Goal: Transaction & Acquisition: Purchase product/service

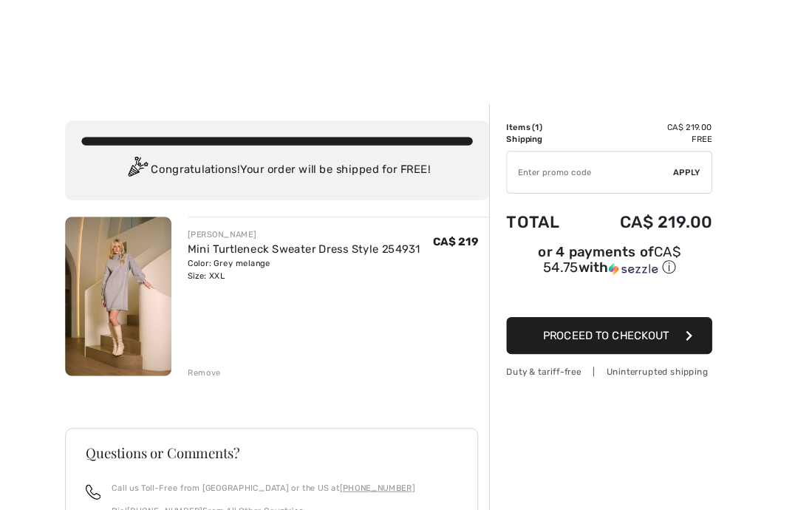
scroll to position [1, 0]
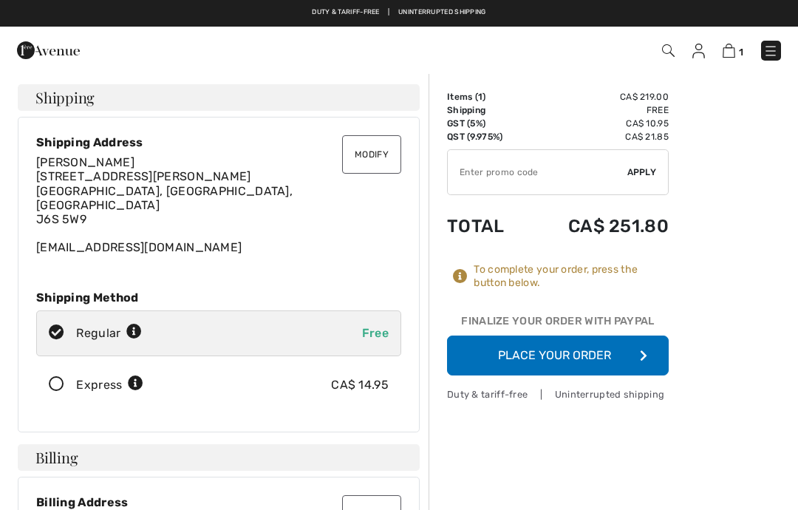
checkbox input "true"
click at [590, 352] on button "Place Your Order" at bounding box center [558, 355] width 222 height 40
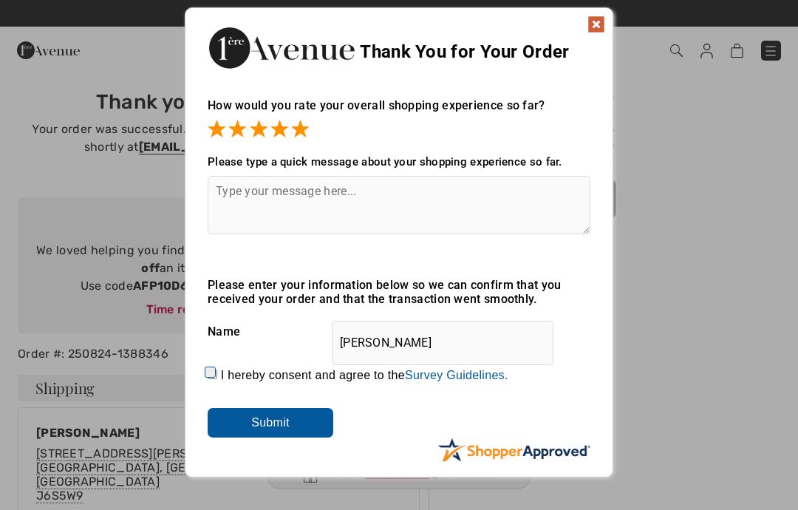
click at [410, 190] on textarea at bounding box center [399, 205] width 383 height 58
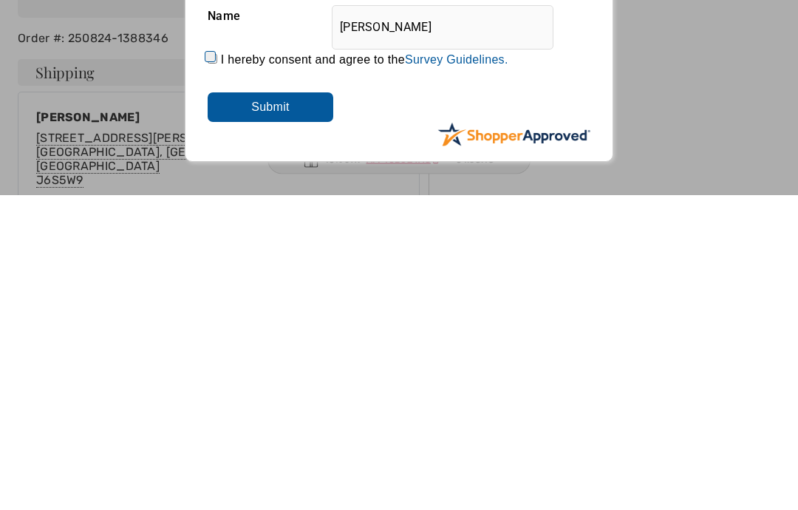
type textarea "Great shopping!"
click at [289, 408] on input "Submit" at bounding box center [271, 423] width 126 height 30
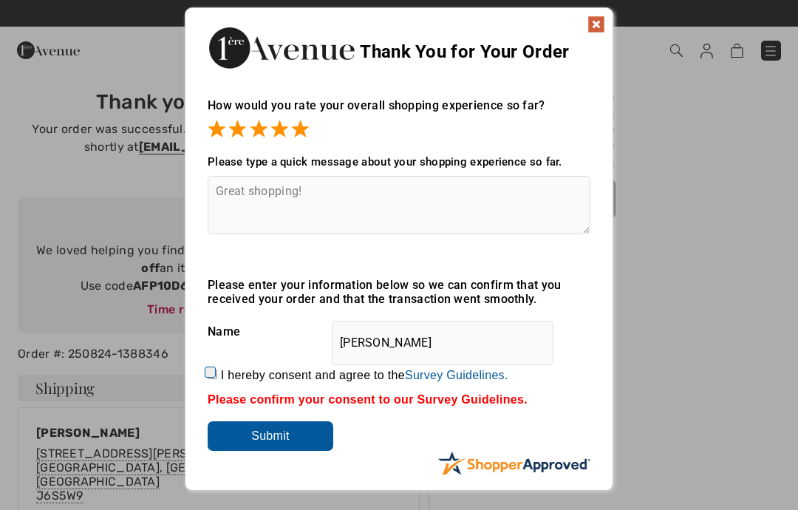
click at [465, 338] on input "[PERSON_NAME]" at bounding box center [443, 343] width 222 height 44
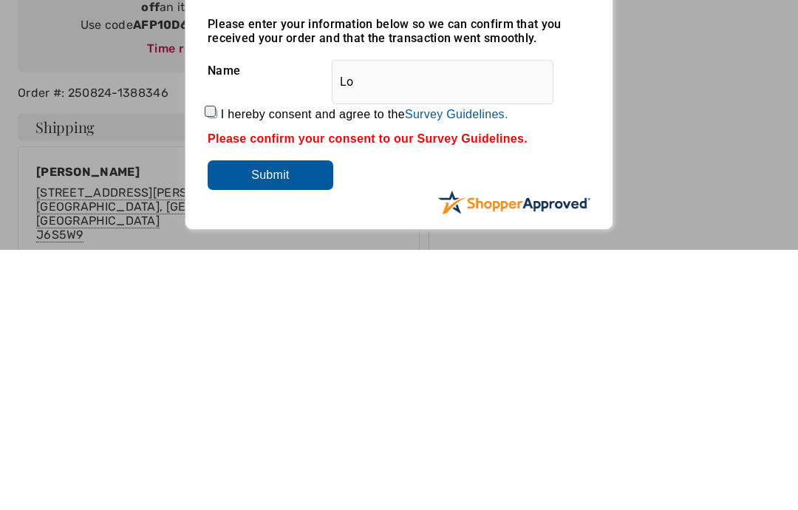
type input "L"
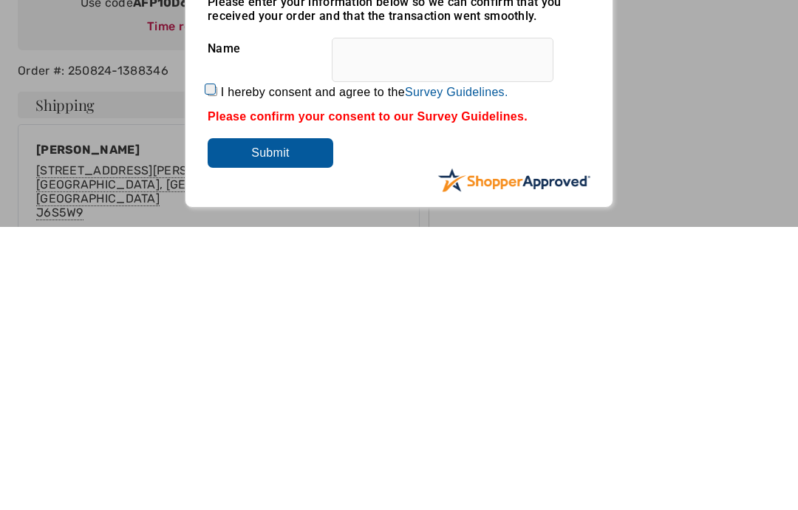
click at [284, 421] on input "Submit" at bounding box center [271, 436] width 126 height 30
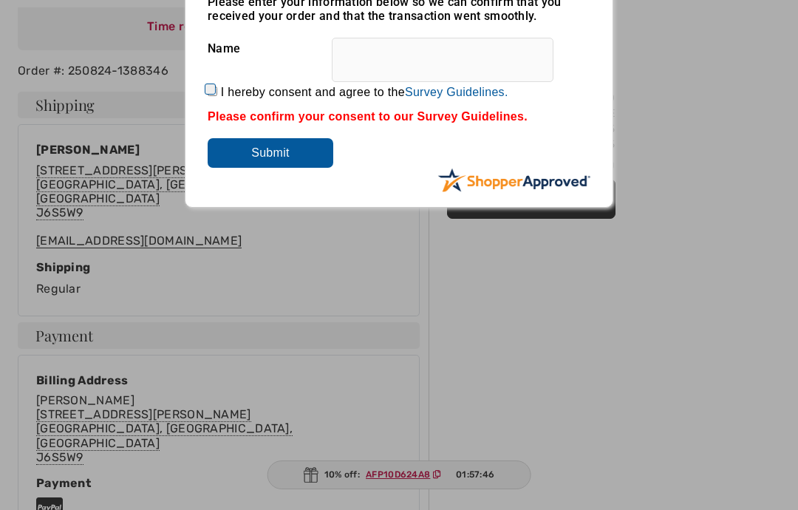
click at [297, 151] on input "Submit" at bounding box center [271, 153] width 126 height 30
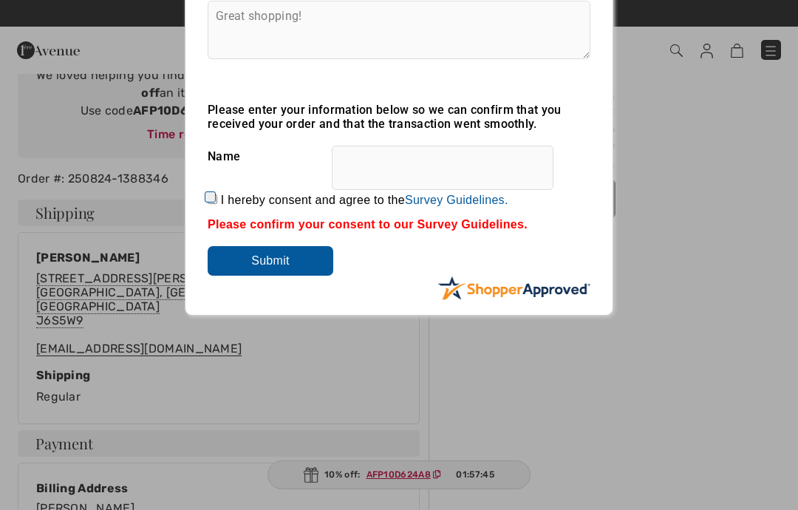
scroll to position [0, 0]
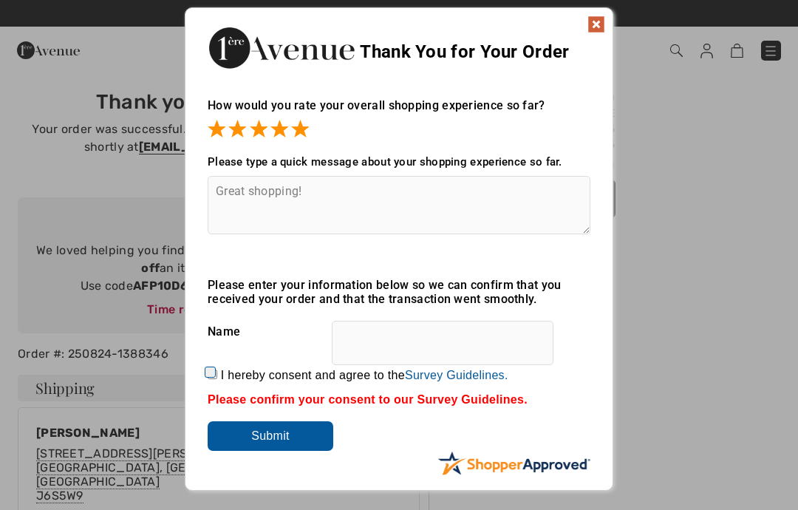
click at [593, 16] on img at bounding box center [596, 25] width 18 height 18
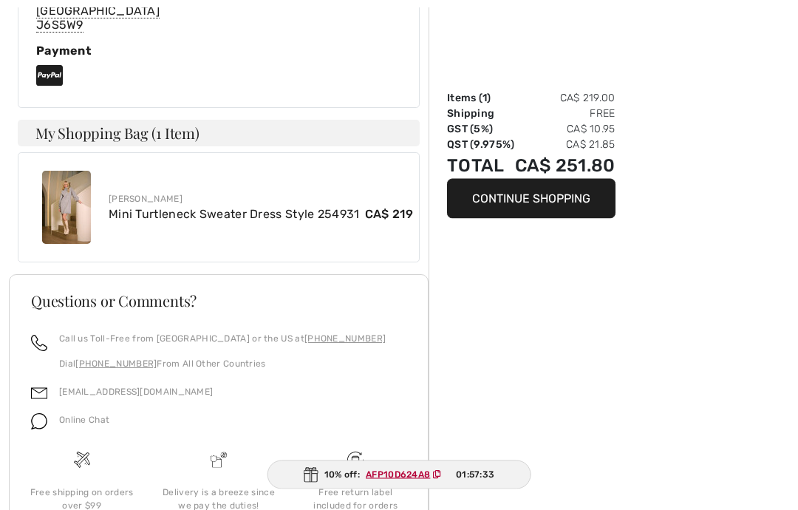
scroll to position [715, 0]
